Goal: Check status

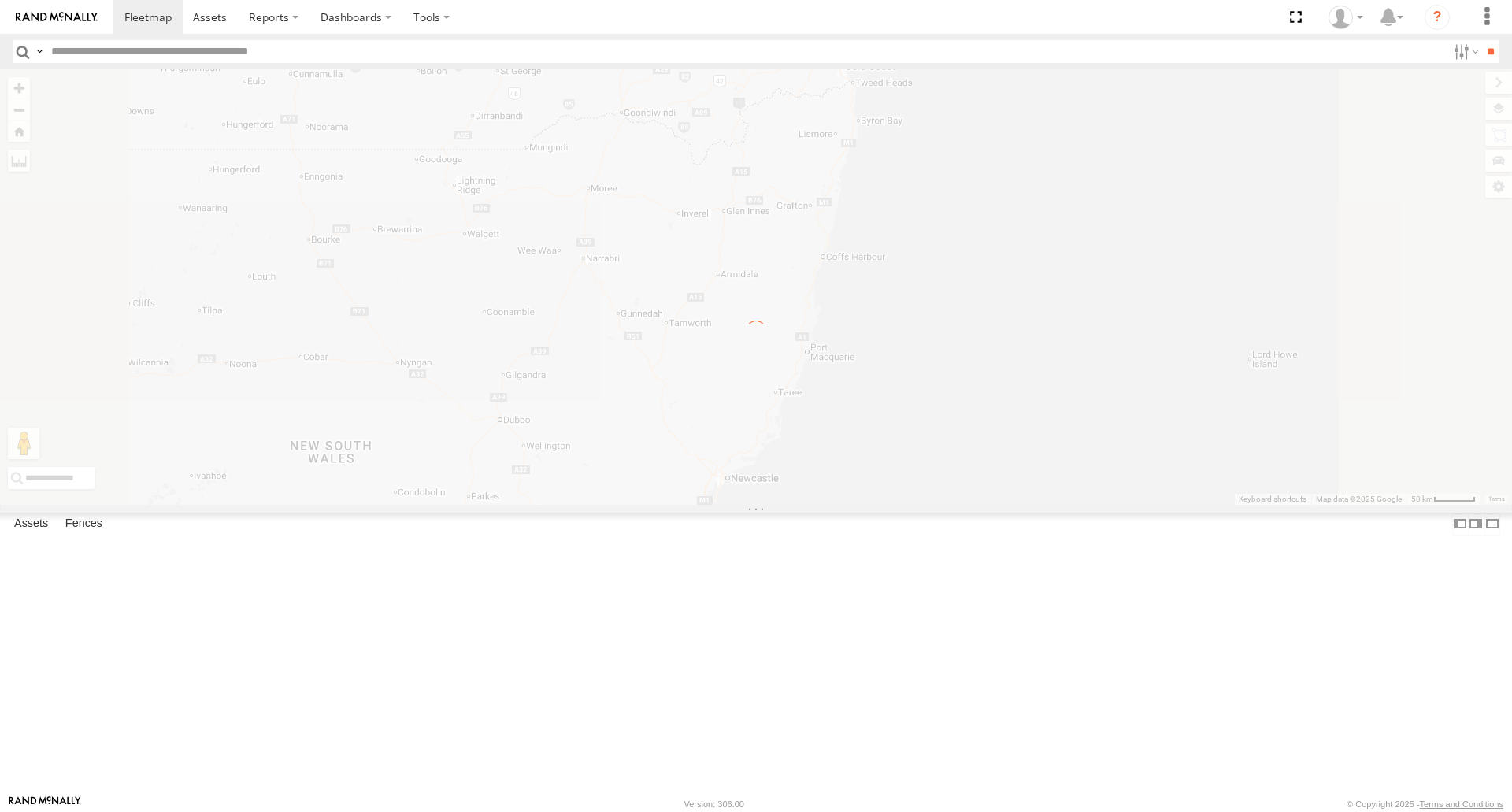
click at [0, 0] on span at bounding box center [0, 0] width 0 height 0
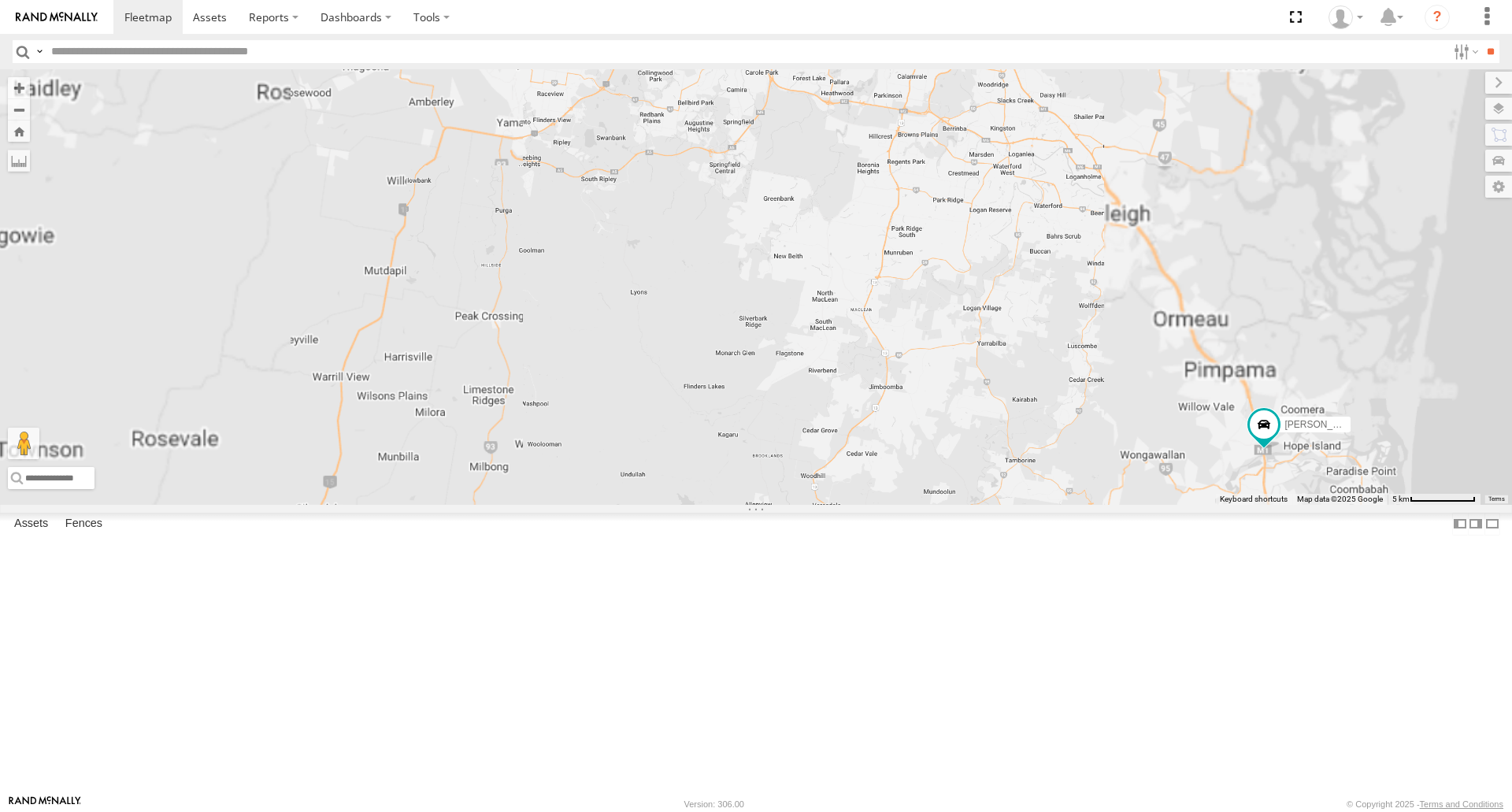
click at [913, 294] on div "[PERSON_NAME] - 360NA6 [GEOGRAPHIC_DATA] [PERSON_NAME] - 842JY2" at bounding box center [756, 286] width 1512 height 435
